Goal: Communication & Community: Answer question/provide support

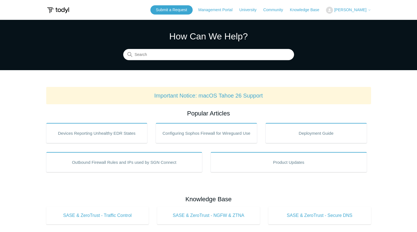
click at [365, 12] on span "[PERSON_NAME]" at bounding box center [350, 10] width 32 height 4
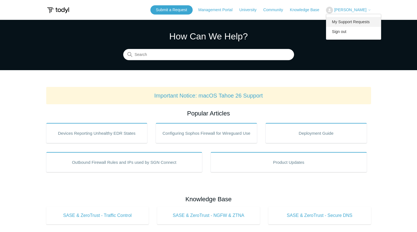
click at [355, 22] on link "My Support Requests" at bounding box center [353, 22] width 55 height 10
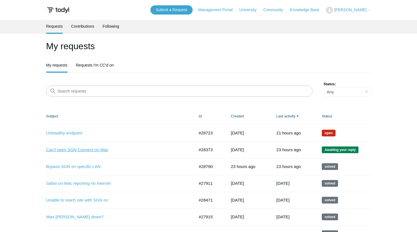
click at [101, 151] on link "Can't open SGN Connect on Mac" at bounding box center [116, 150] width 140 height 6
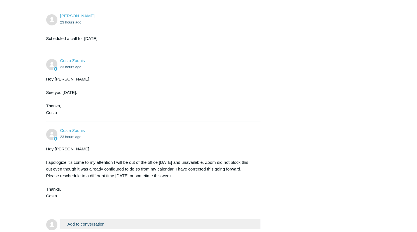
scroll to position [1183, 0]
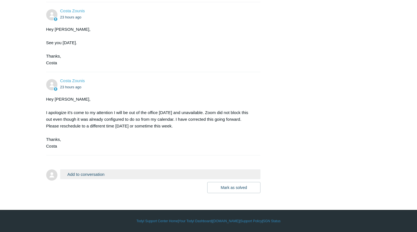
click at [93, 175] on button "Add to conversation" at bounding box center [160, 175] width 200 height 10
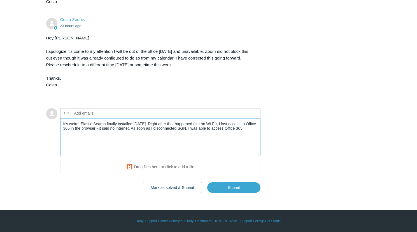
scroll to position [1244, 0]
paste textarea "The SGN icon also shows up in the menu bar now as well."
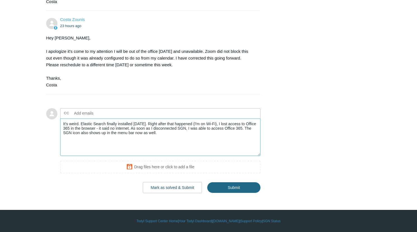
type textarea "It's weird. Elastic Search finally installed today. Right after that happened (…"
click at [234, 188] on input "Submit" at bounding box center [233, 188] width 53 height 11
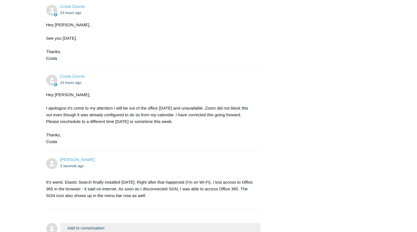
scroll to position [1242, 0]
